Goal: Navigation & Orientation: Find specific page/section

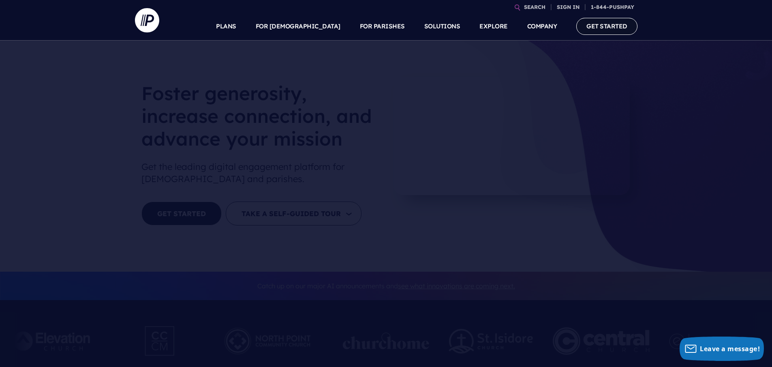
click at [607, 29] on link "GET STARTED" at bounding box center [606, 26] width 61 height 17
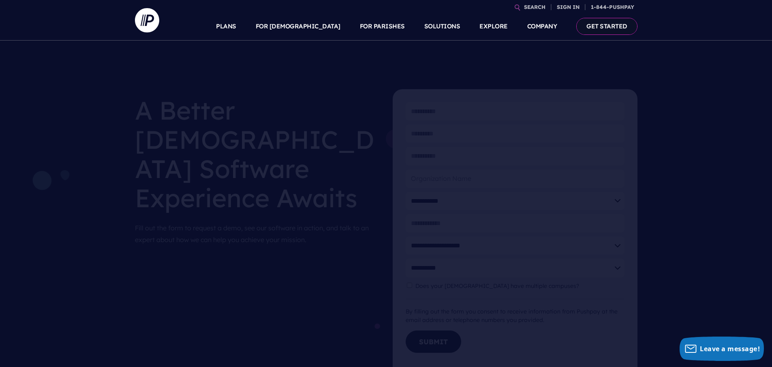
click at [607, 25] on link "GET STARTED" at bounding box center [606, 26] width 61 height 17
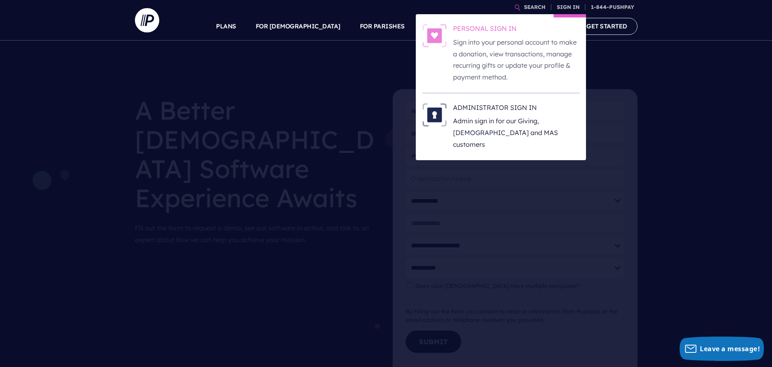
click at [546, 39] on p "Sign into your personal account to make a donation, view transactions, manage r…" at bounding box center [516, 59] width 126 height 47
